Goal: Task Accomplishment & Management: Complete application form

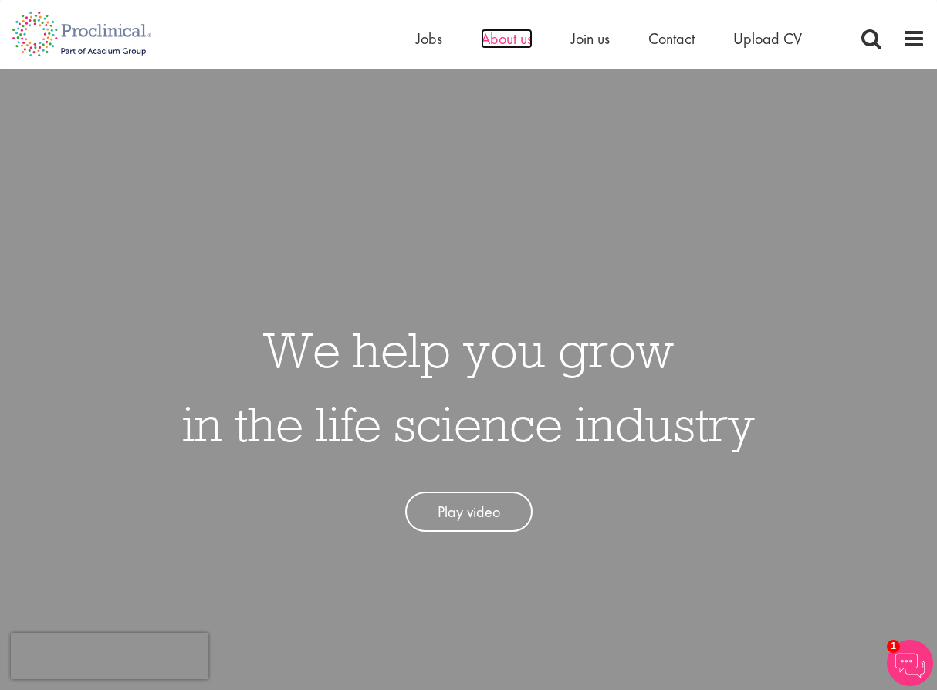
click at [518, 38] on span "About us" at bounding box center [507, 39] width 52 height 20
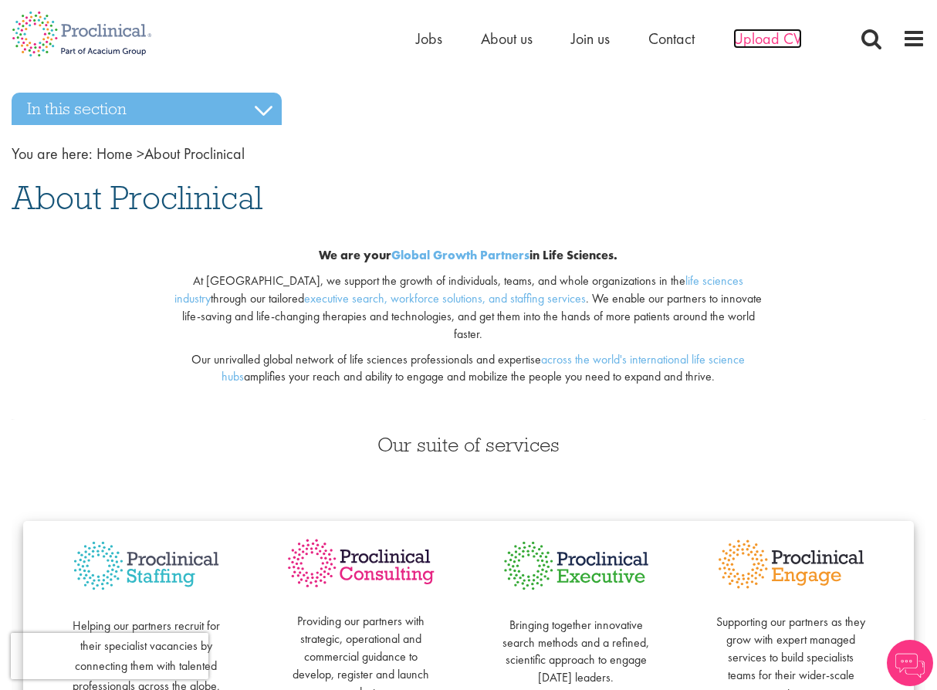
click at [742, 42] on span "Upload CV" at bounding box center [767, 39] width 69 height 20
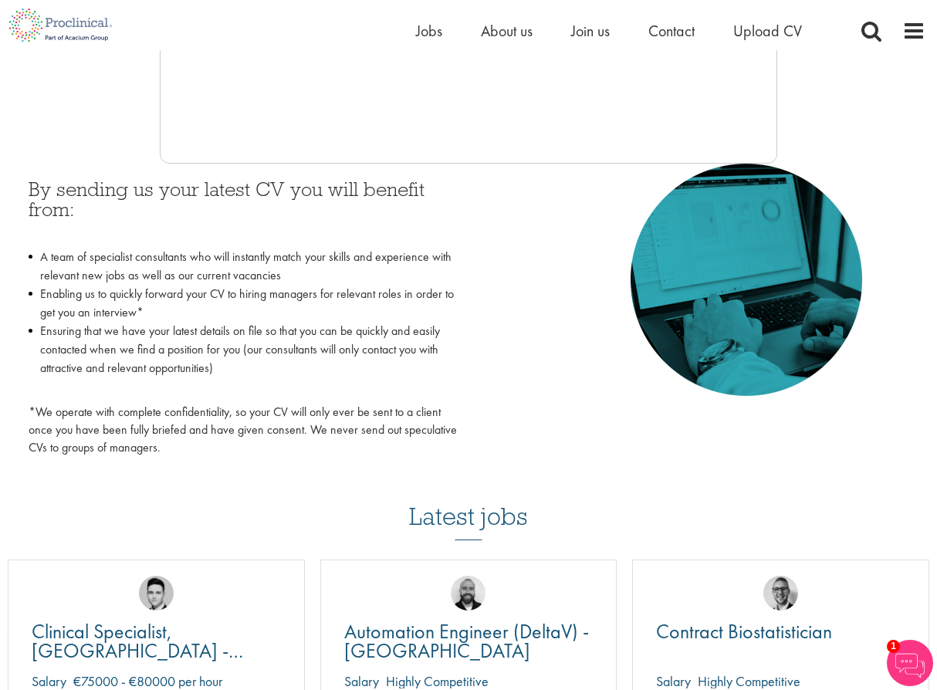
scroll to position [617, 0]
